Goal: Task Accomplishment & Management: Complete application form

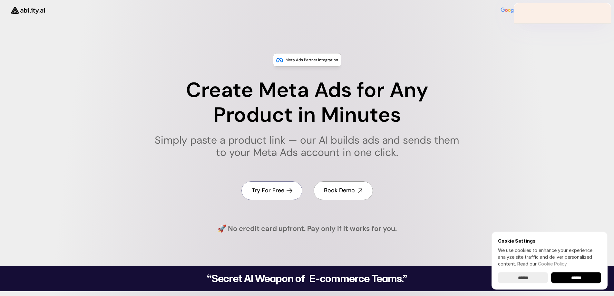
click at [269, 188] on h4 "Try For Free" at bounding box center [268, 191] width 33 height 8
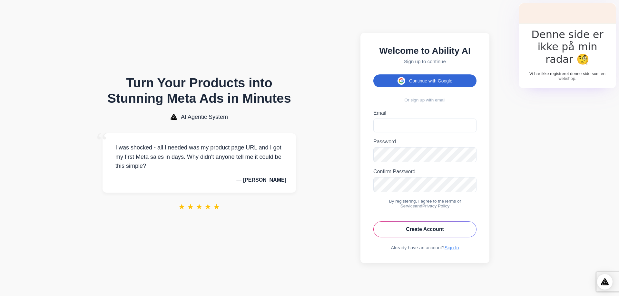
click at [432, 75] on button "Continue with Google" at bounding box center [424, 80] width 103 height 13
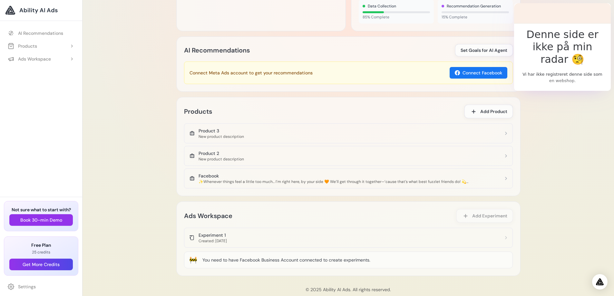
scroll to position [316, 0]
